Goal: Task Accomplishment & Management: Manage account settings

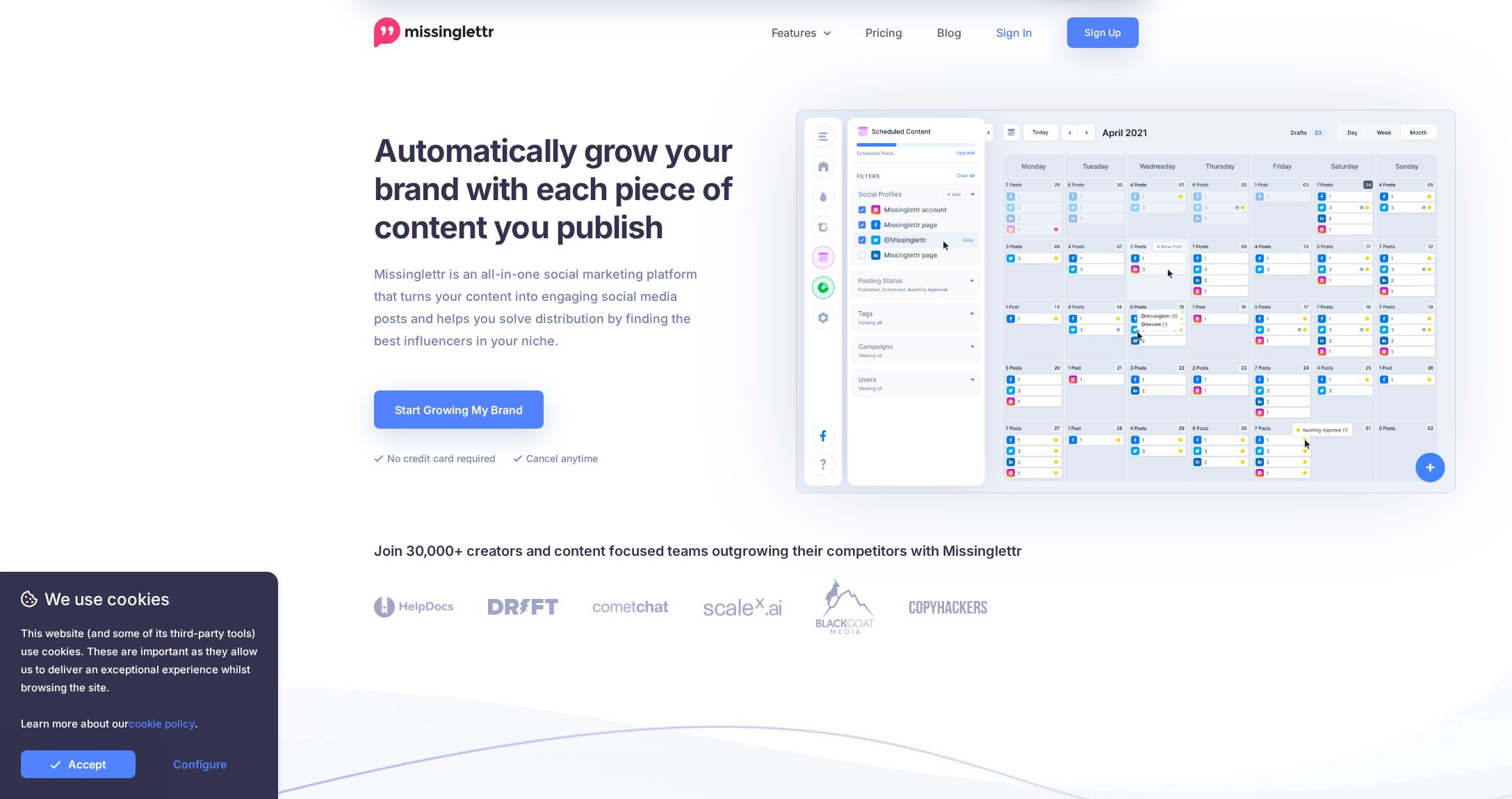
click at [1009, 34] on link "Sign In" at bounding box center [1014, 33] width 71 height 31
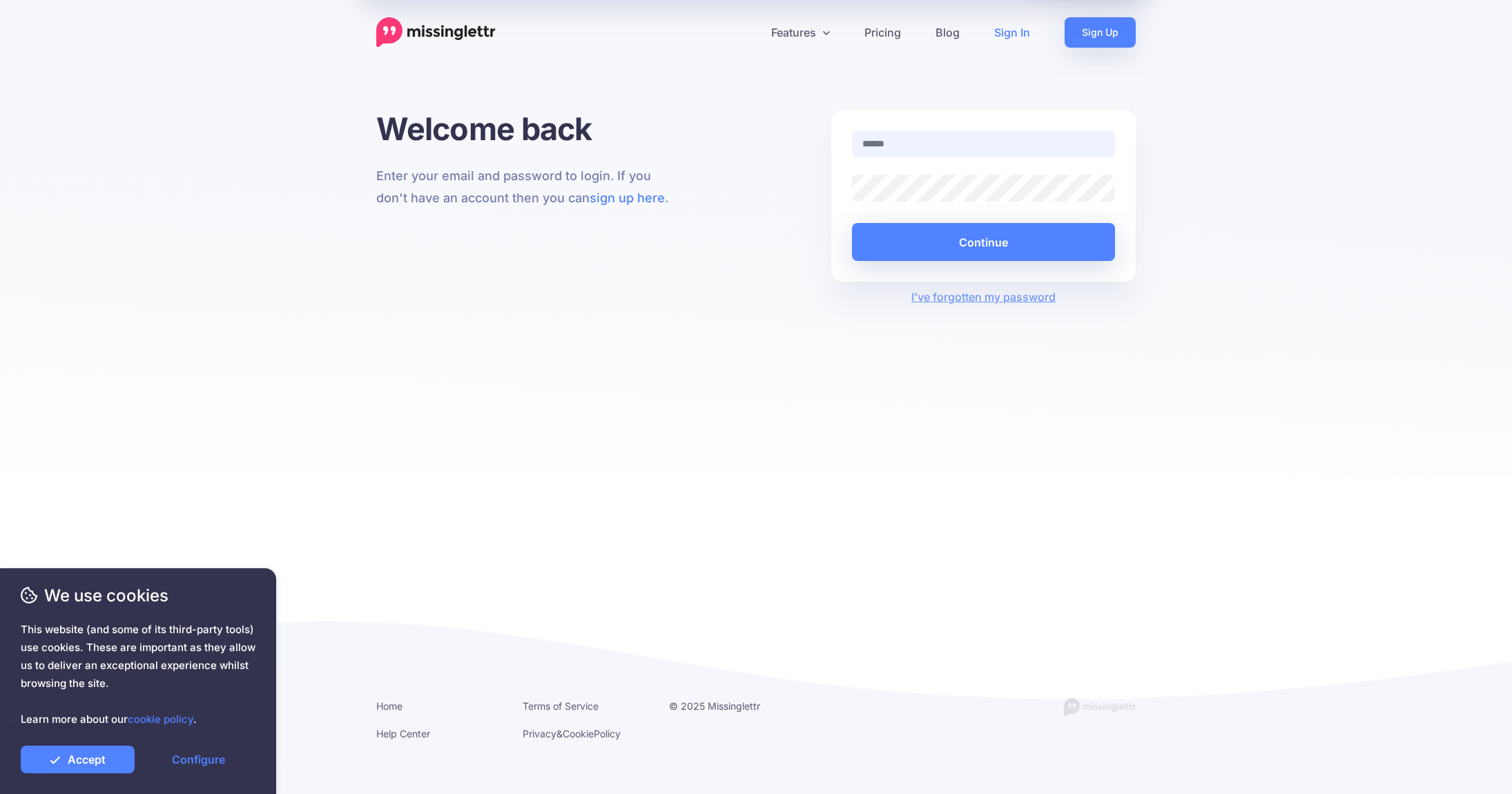
click at [0, 793] on com-1password-button at bounding box center [0, 794] width 0 height 0
type input "**********"
click at [105, 760] on link "Accept" at bounding box center [78, 760] width 114 height 28
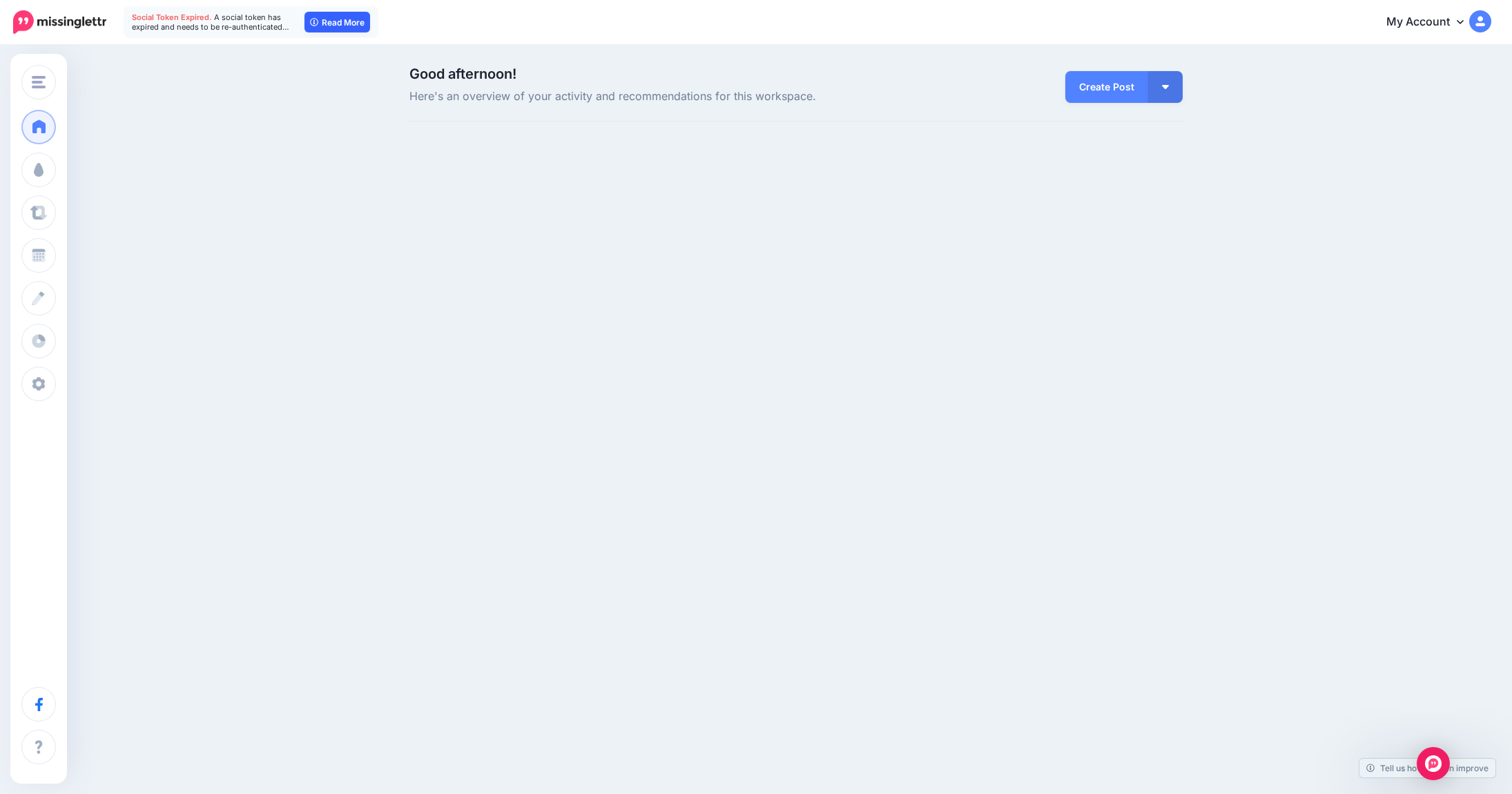
click at [342, 26] on link "Read More" at bounding box center [337, 22] width 65 height 21
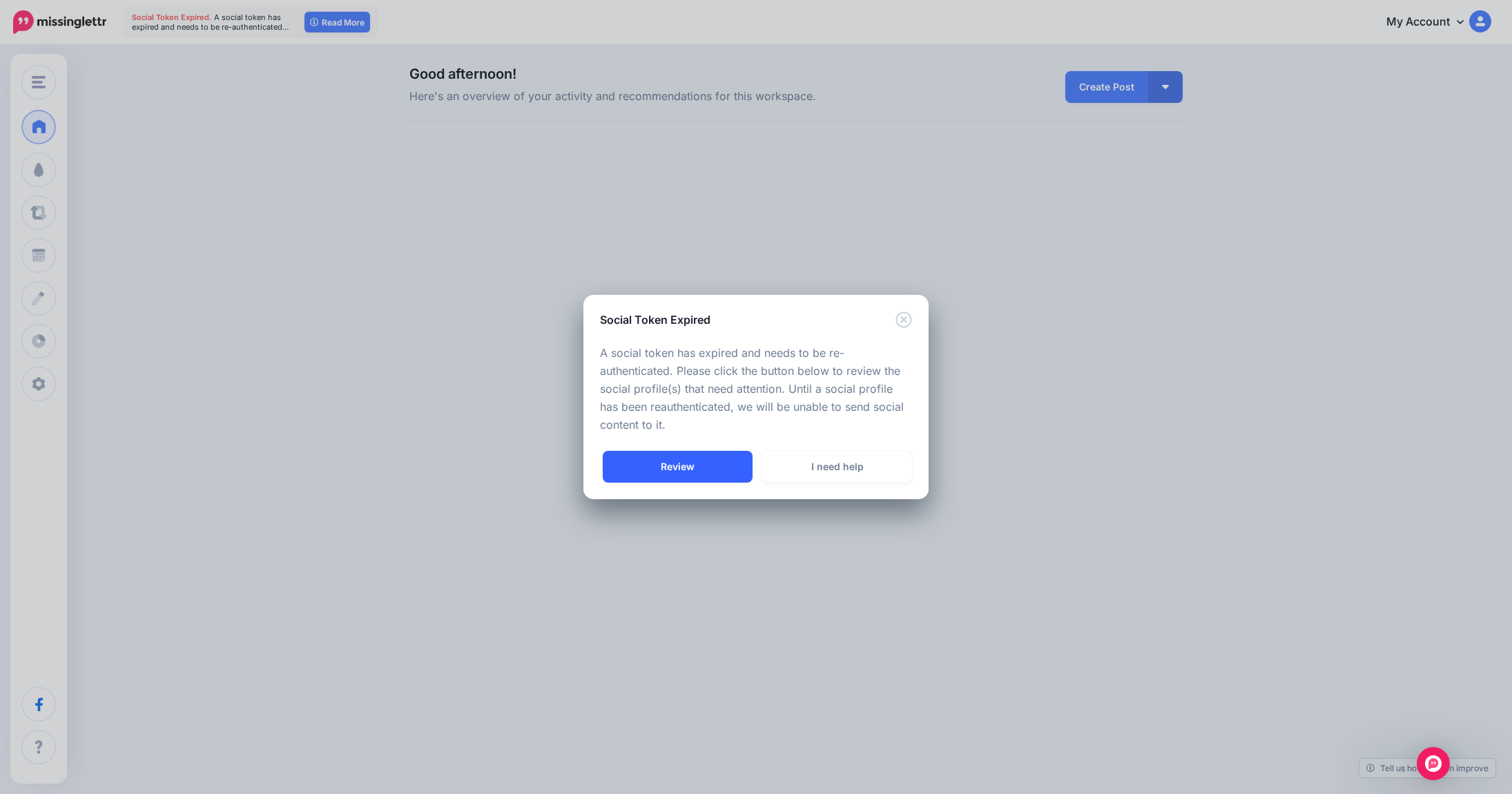
click at [698, 472] on link "Review" at bounding box center [677, 467] width 150 height 32
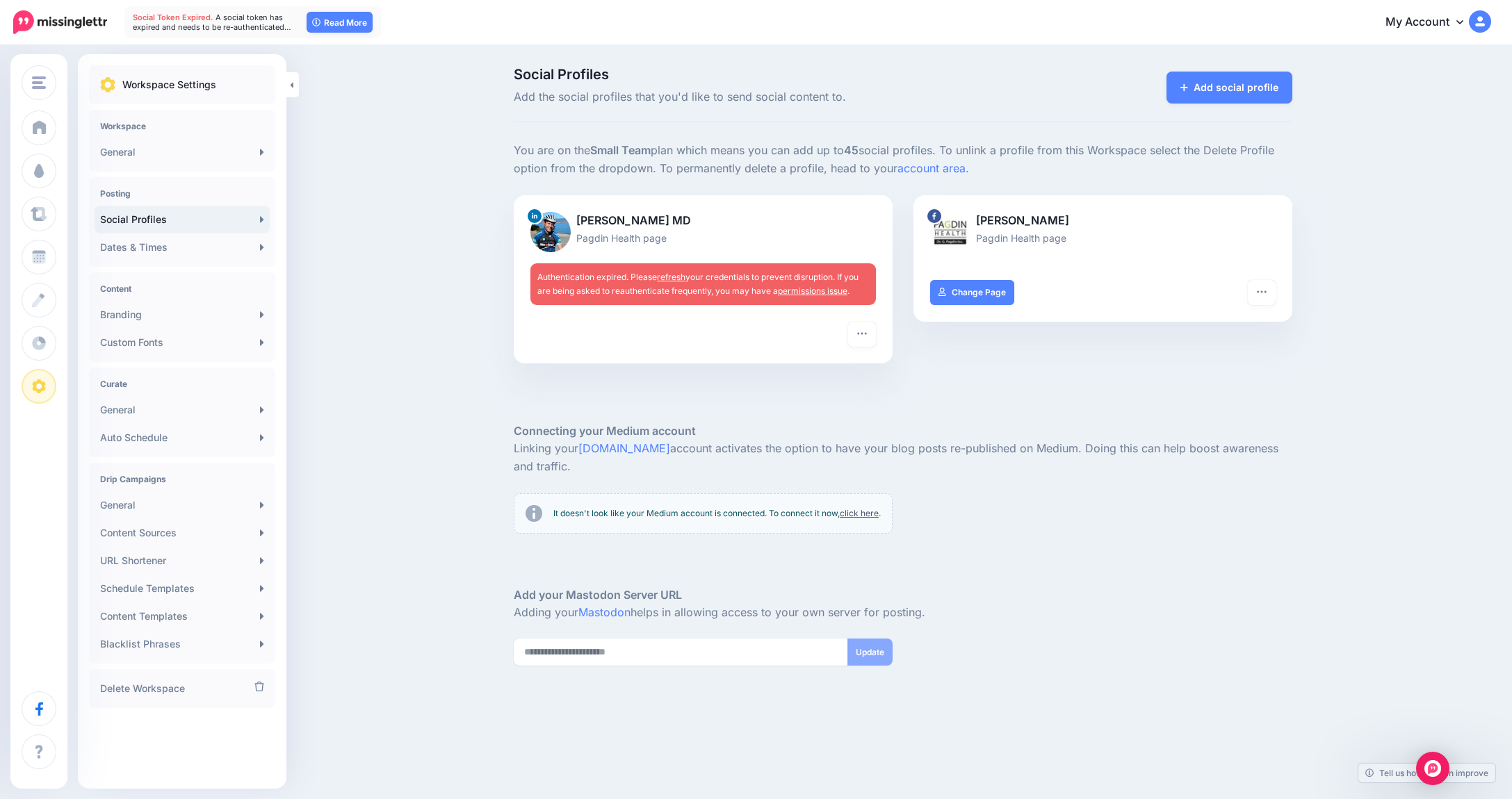
click at [677, 280] on link "refresh" at bounding box center [671, 277] width 29 height 11
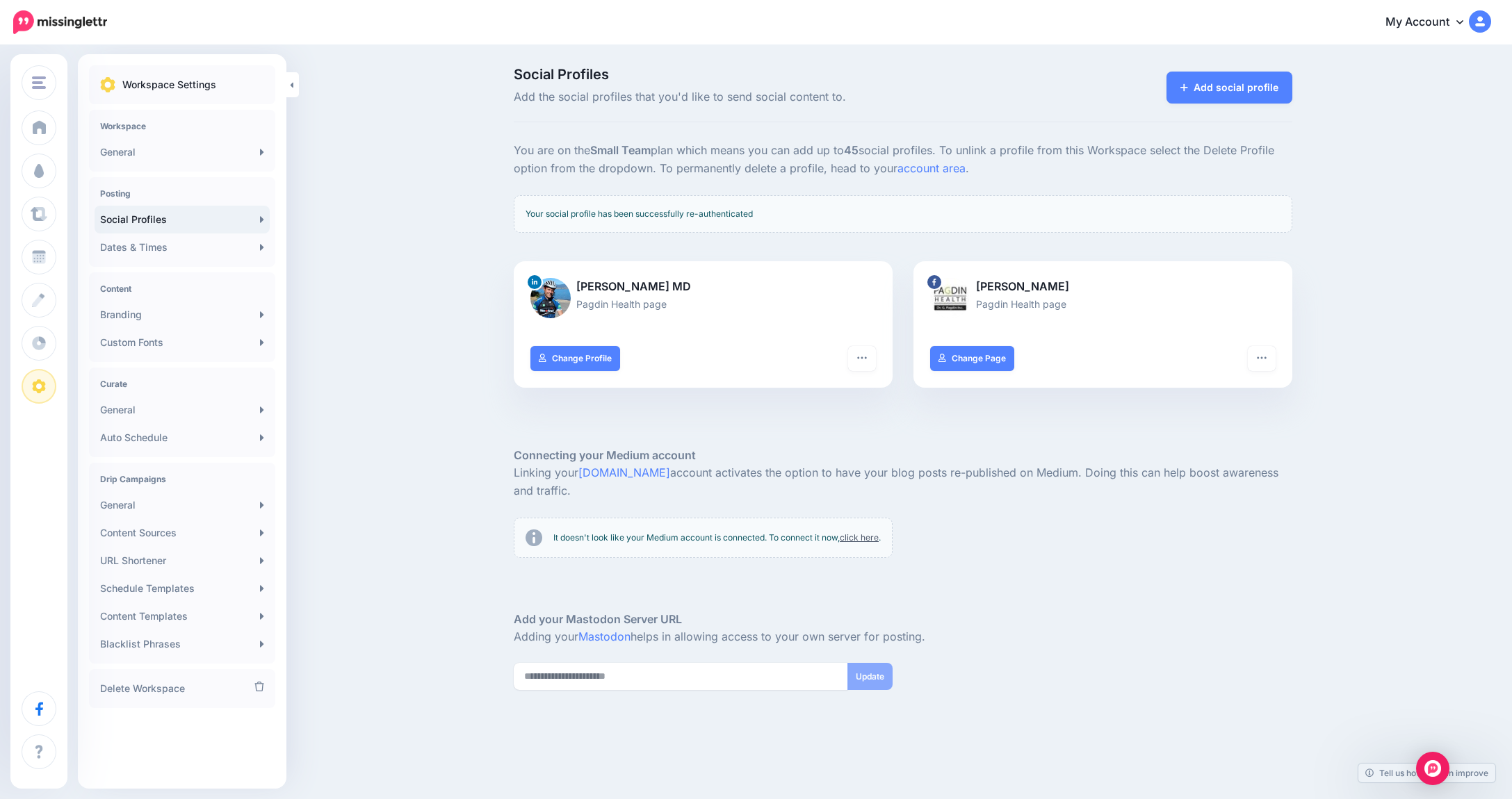
click at [393, 141] on div "Social Profiles Add the social profiles that you'd like to send social content …" at bounding box center [756, 430] width 1512 height 769
click at [292, 86] on icon at bounding box center [292, 85] width 3 height 6
